Goal: Task Accomplishment & Management: Manage account settings

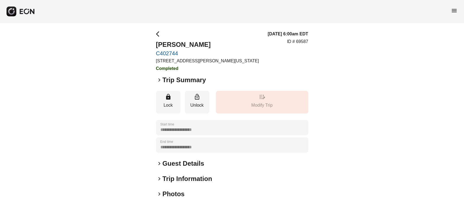
click at [456, 10] on span "menu" at bounding box center [454, 10] width 7 height 7
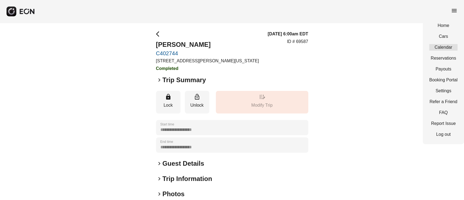
click at [439, 47] on link "Calendar" at bounding box center [444, 47] width 28 height 7
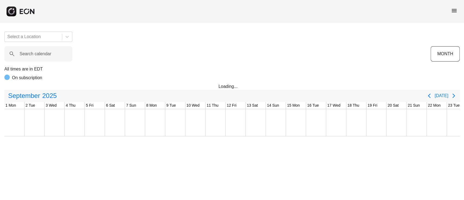
scroll to position [0, 148]
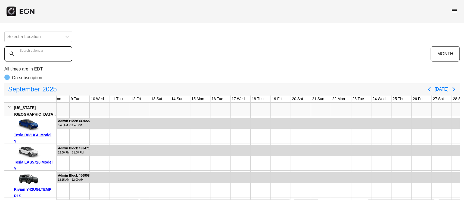
click at [29, 47] on calendar "Search calendar" at bounding box center [38, 53] width 68 height 15
paste calendar "******"
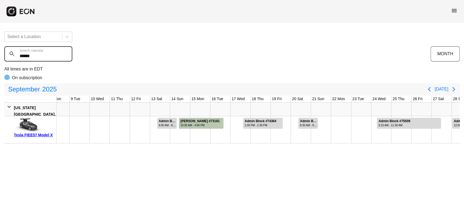
click at [47, 55] on calendar "******" at bounding box center [38, 53] width 68 height 15
type calendar "******"
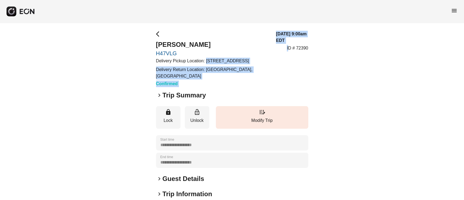
drag, startPoint x: 206, startPoint y: 60, endPoint x: 289, endPoint y: 65, distance: 83.9
click at [289, 65] on div "arrow_back_ios Jack McInerney H47VLG Delivery Pickup Location: 144-10 135th Ave…" at bounding box center [232, 59] width 152 height 56
click at [267, 66] on div "arrow_back_ios Jack McInerney H47VLG Delivery Pickup Location: 144-10 135th Ave…" at bounding box center [232, 59] width 152 height 56
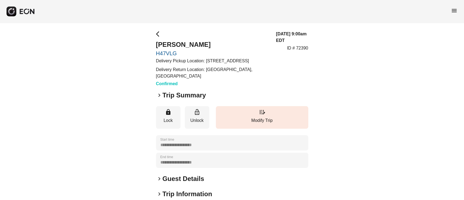
drag, startPoint x: 206, startPoint y: 63, endPoint x: 215, endPoint y: 68, distance: 9.9
click at [215, 64] on p "Delivery Pickup Location: 144-10 135th Ave, Jamaica, NY 11436, USA" at bounding box center [213, 61] width 114 height 7
copy p "144-10 135th Ave, Jamaica, NY 11436, USA"
drag, startPoint x: 206, startPoint y: 76, endPoint x: 250, endPoint y: 85, distance: 44.5
click at [250, 79] on p "Delivery Return Location: JFK Terminal 5, Queens, NY 11430, USA" at bounding box center [213, 72] width 114 height 13
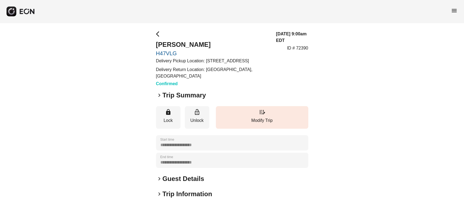
copy p "JFK Terminal 5, Queens, NY 11430, USA"
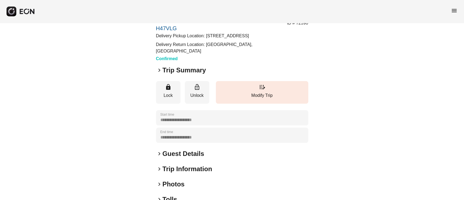
scroll to position [36, 0]
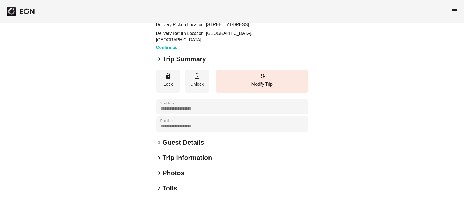
click at [169, 147] on h2 "Guest Details" at bounding box center [184, 142] width 42 height 9
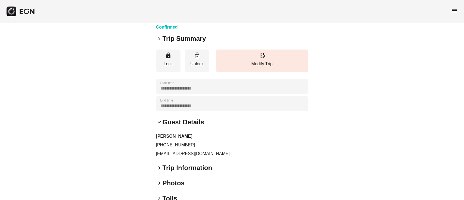
scroll to position [72, 0]
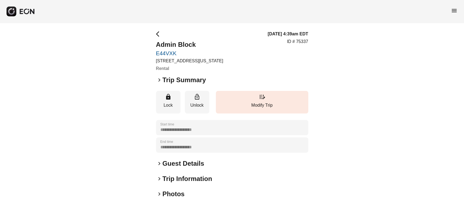
click at [453, 8] on span "menu" at bounding box center [454, 10] width 7 height 7
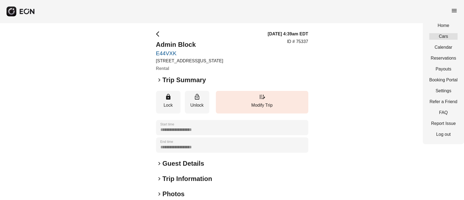
click at [452, 38] on link "Cars" at bounding box center [444, 36] width 28 height 7
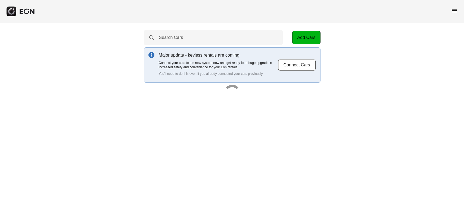
click at [461, 5] on div "menu" at bounding box center [232, 11] width 464 height 23
click at [450, 12] on div "menu" at bounding box center [232, 11] width 464 height 23
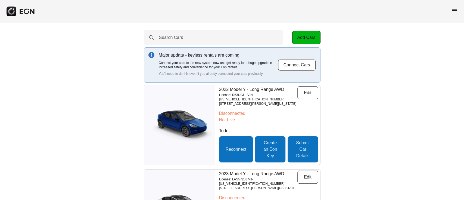
click at [453, 10] on span "menu" at bounding box center [454, 10] width 7 height 7
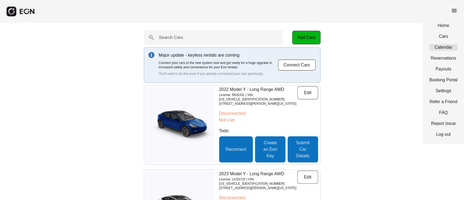
click at [448, 47] on link "Calendar" at bounding box center [444, 47] width 28 height 7
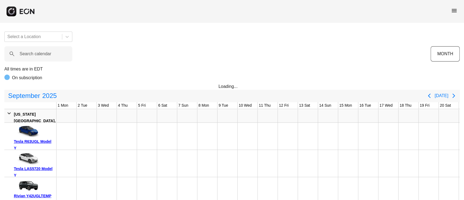
scroll to position [0, 200]
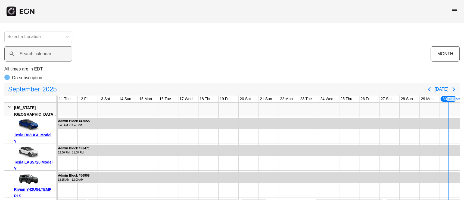
click at [50, 51] on label "Search calendar" at bounding box center [36, 54] width 32 height 7
click at [50, 51] on calendar "Search calendar" at bounding box center [38, 53] width 68 height 15
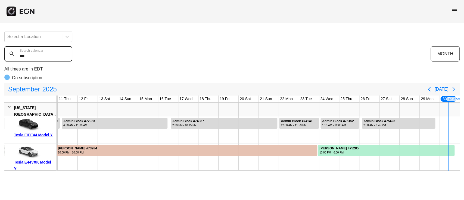
type calendar "***"
click at [454, 87] on icon "Next page" at bounding box center [454, 89] width 7 height 7
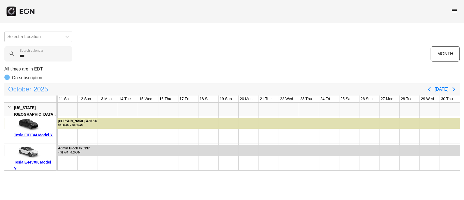
click at [26, 89] on span "October" at bounding box center [19, 89] width 25 height 11
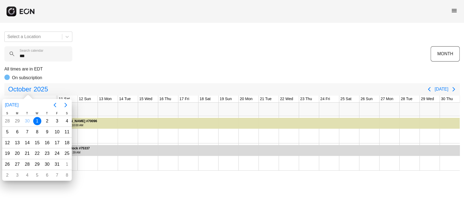
click at [172, 111] on div at bounding box center [168, 109] width 20 height 13
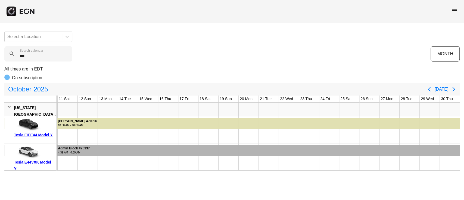
click at [100, 151] on div at bounding box center [161, 150] width 603 height 11
